Goal: Task Accomplishment & Management: Manage account settings

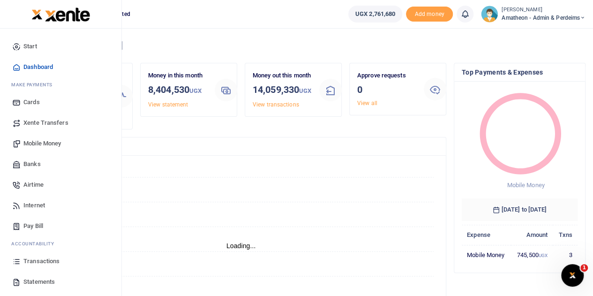
scroll to position [8, 8]
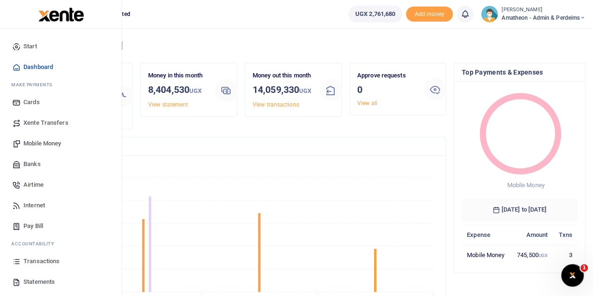
click at [28, 261] on span "Transactions" at bounding box center [41, 260] width 36 height 9
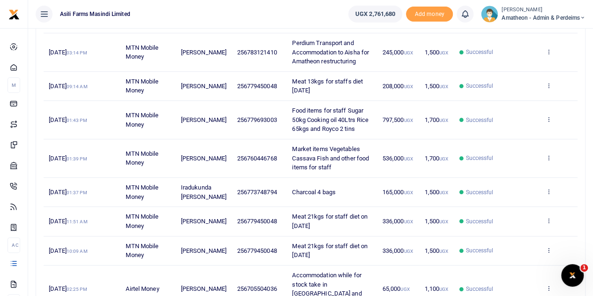
scroll to position [188, 0]
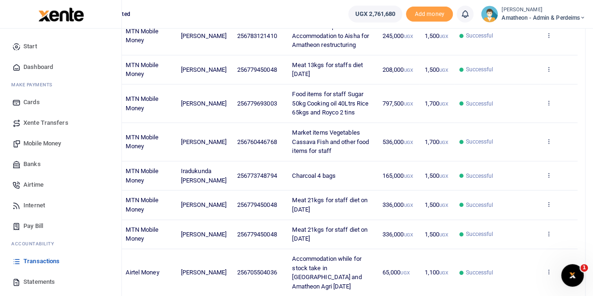
click at [28, 281] on span "Statements" at bounding box center [38, 281] width 31 height 9
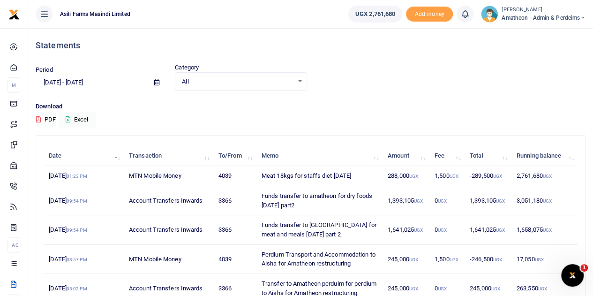
click at [156, 83] on icon at bounding box center [156, 82] width 5 height 6
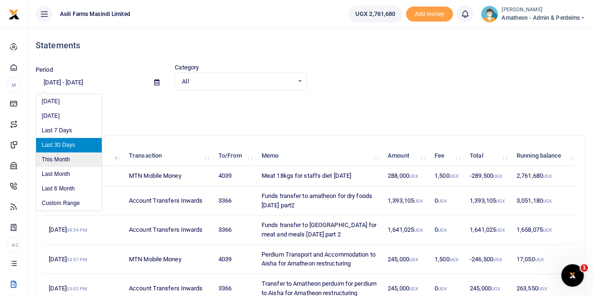
click at [59, 159] on li "This Month" at bounding box center [69, 159] width 66 height 15
type input "09/01/2025 - 09/30/2025"
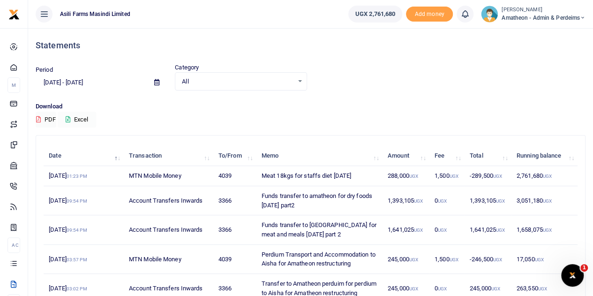
click at [68, 120] on icon at bounding box center [68, 119] width 5 height 6
